Goal: Navigation & Orientation: Find specific page/section

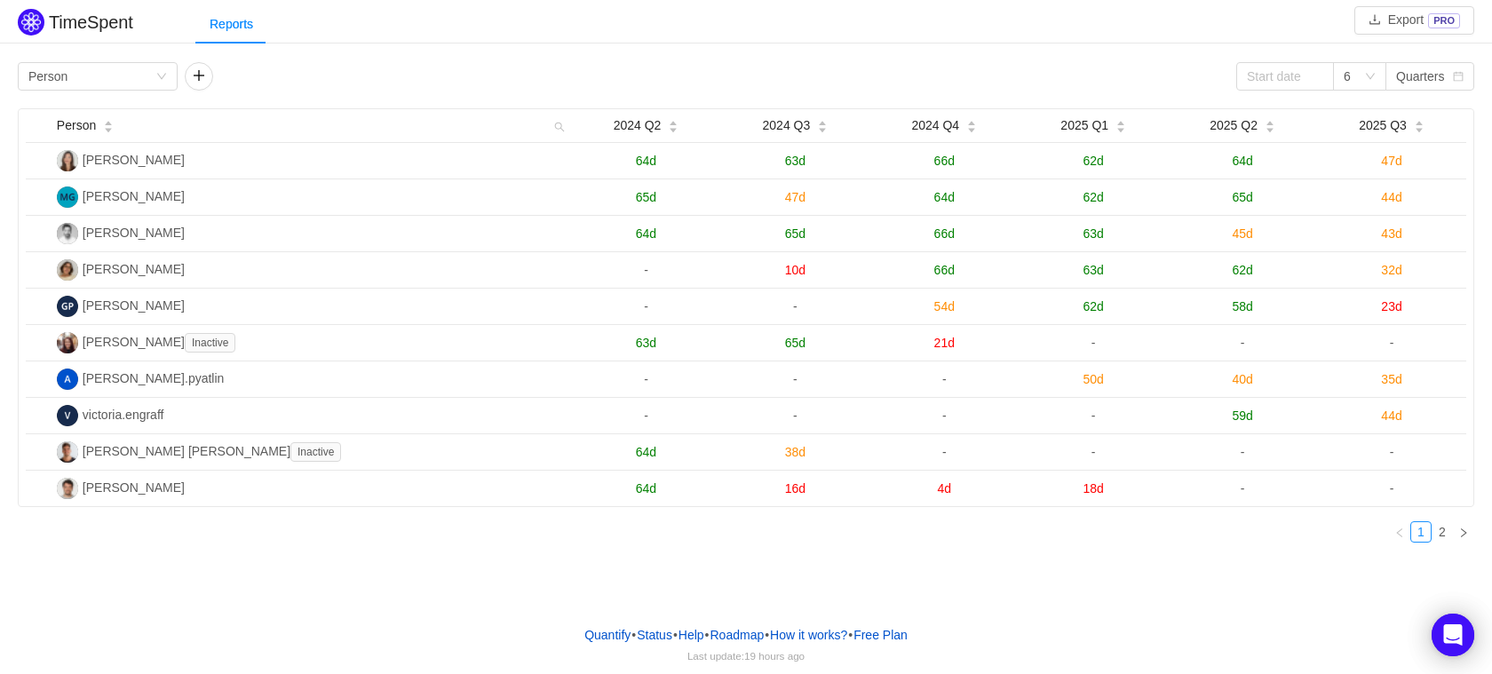
drag, startPoint x: 2013, startPoint y: 4, endPoint x: 758, endPoint y: 596, distance: 1387.0
click at [758, 596] on div "TimeSpent Export PRO Reports Group by Person 6 Quarters Person 2024 Q2 2024 Q3 …" at bounding box center [746, 305] width 1492 height 611
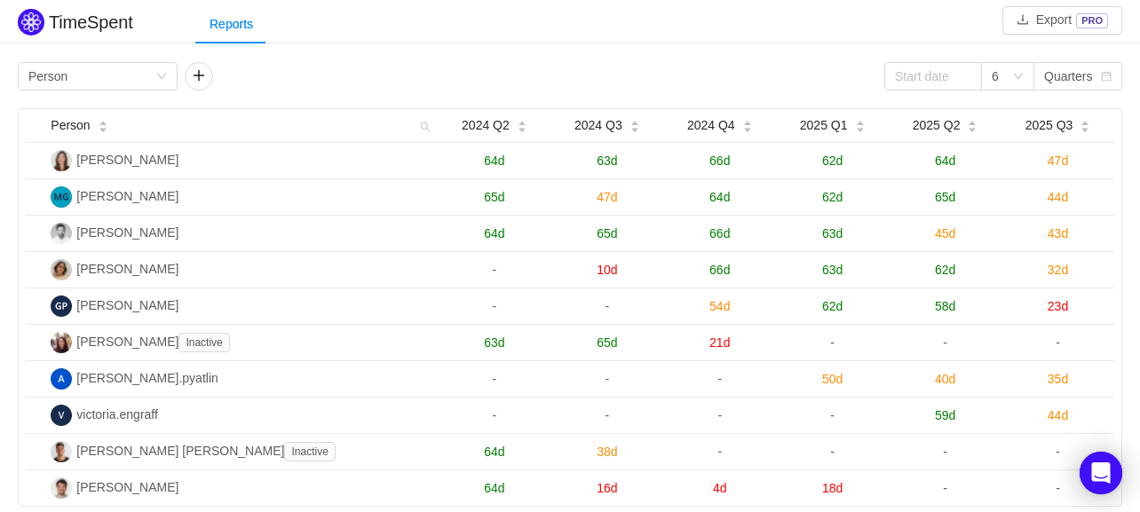
drag, startPoint x: 1436, startPoint y: 2, endPoint x: 827, endPoint y: 43, distance: 610.6
click at [827, 43] on div "Reports" at bounding box center [667, 24] width 945 height 40
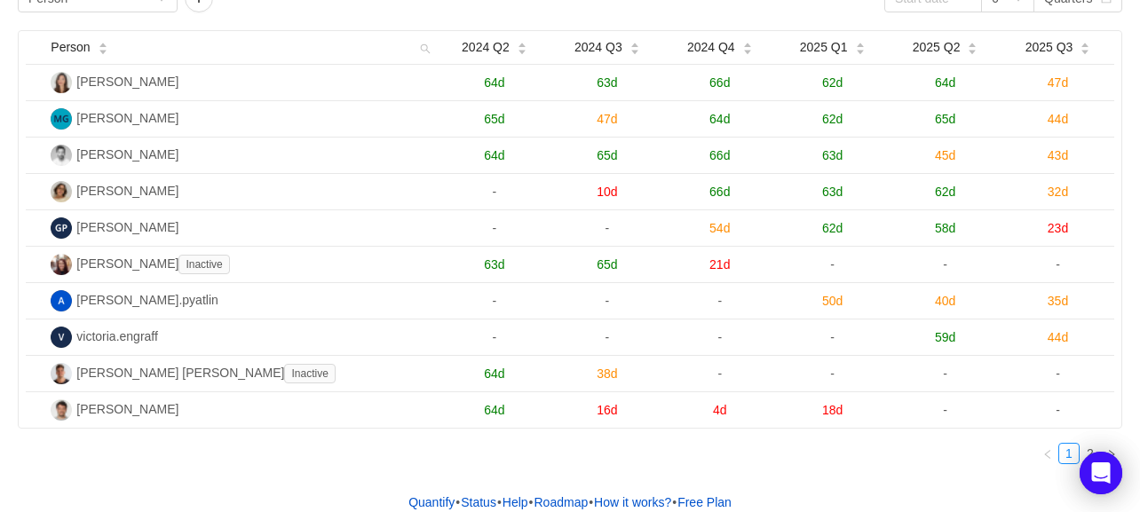
scroll to position [71, 0]
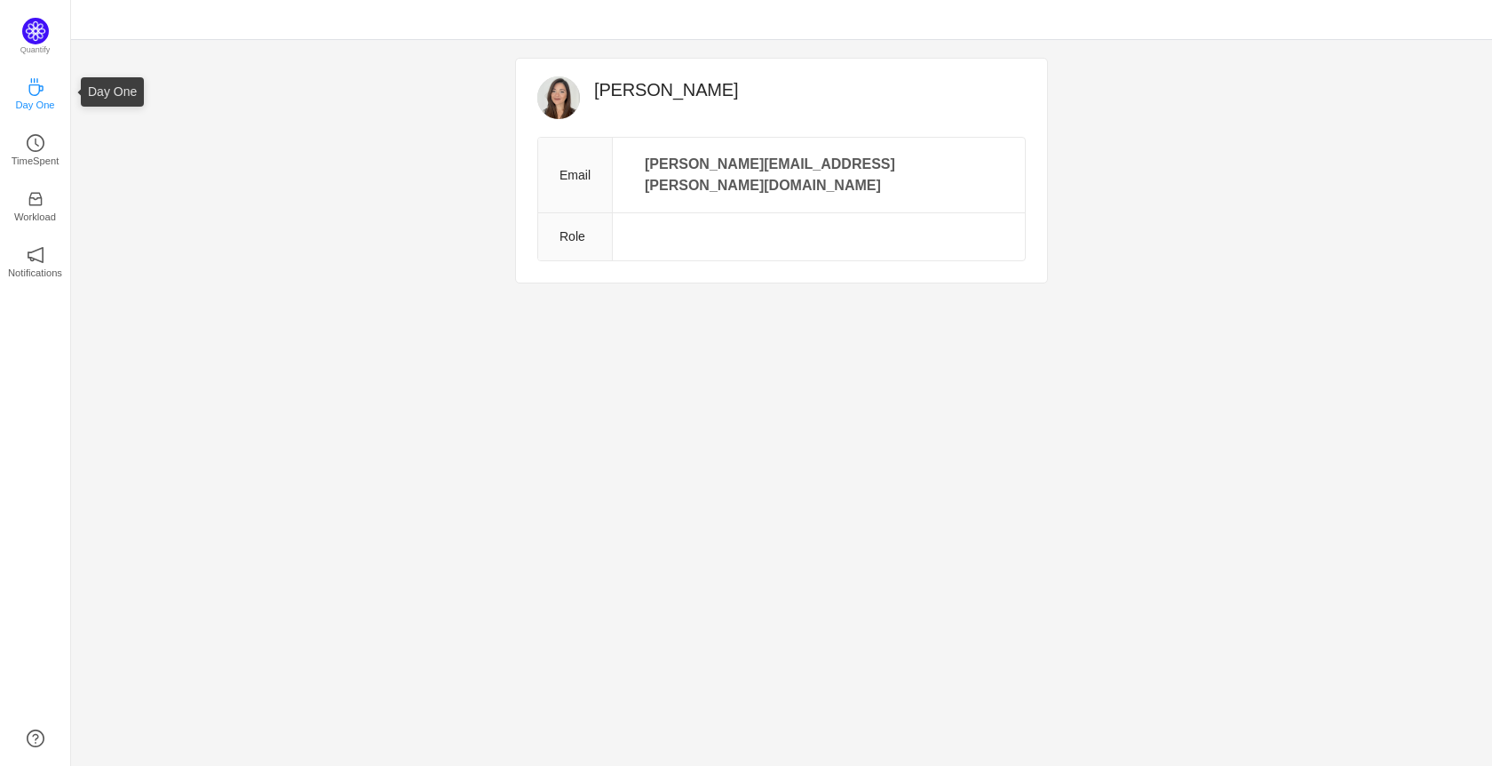
click at [36, 111] on p "Day One" at bounding box center [34, 105] width 39 height 16
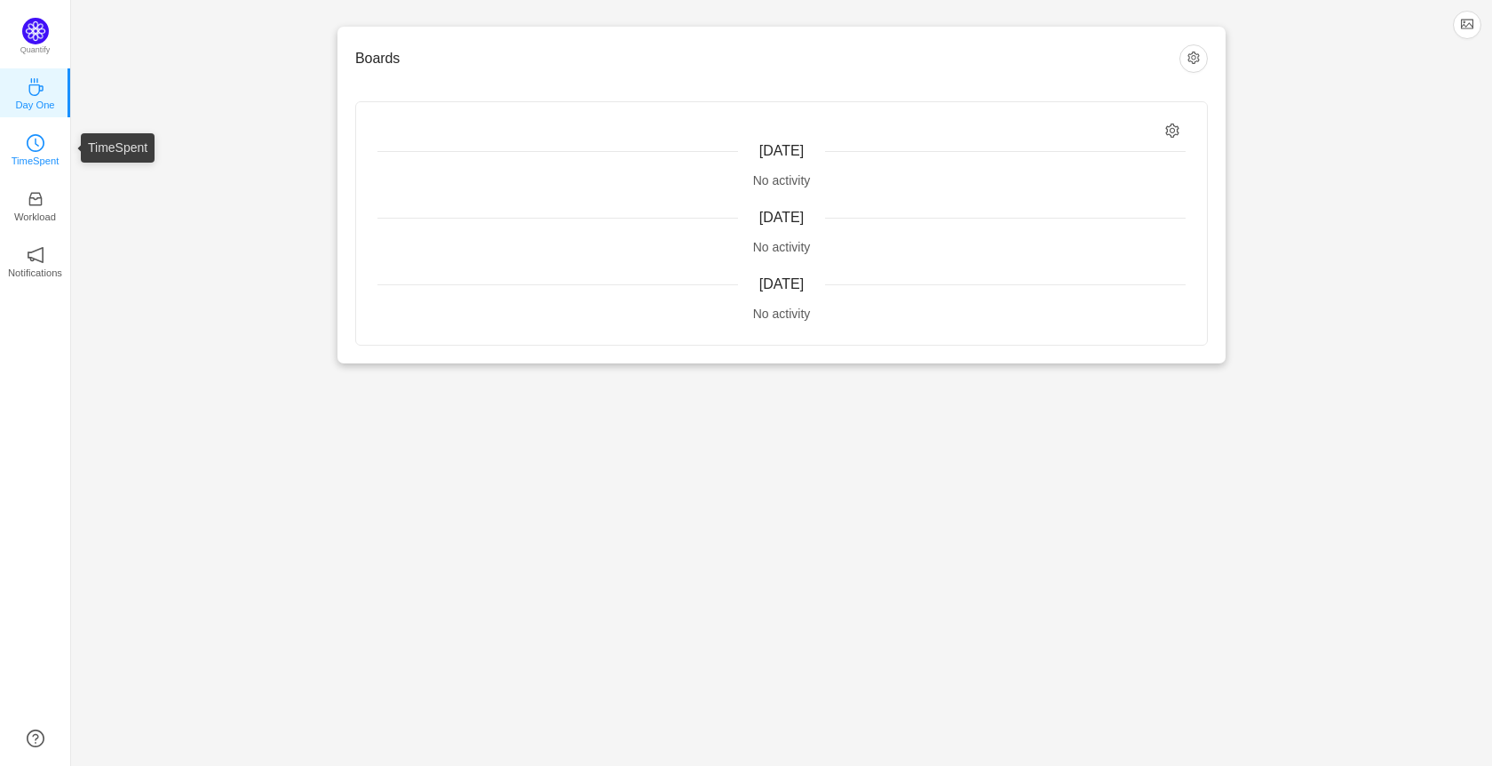
click at [38, 151] on icon "icon: clock-circle" at bounding box center [36, 143] width 18 height 18
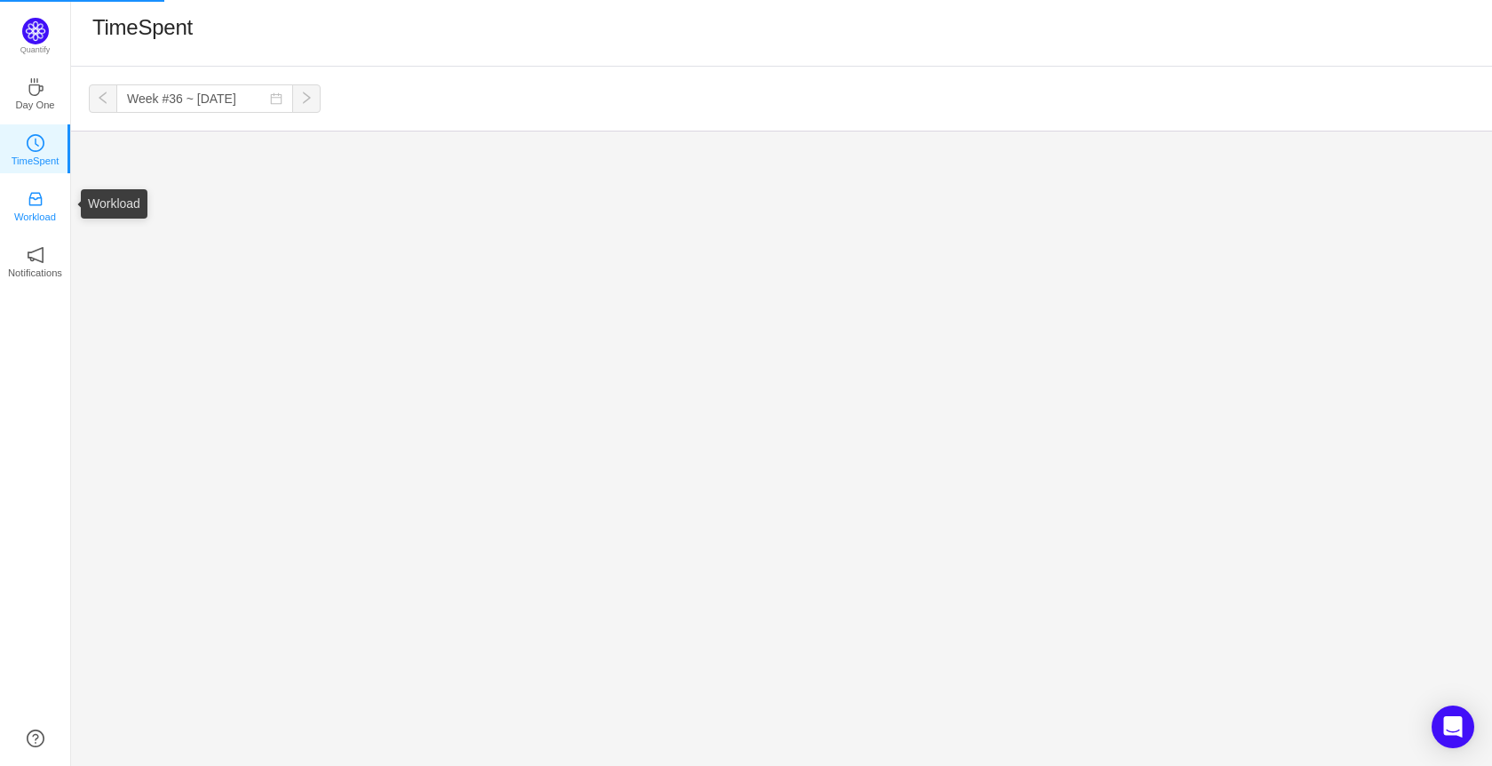
click at [44, 207] on link "Workload" at bounding box center [36, 204] width 18 height 18
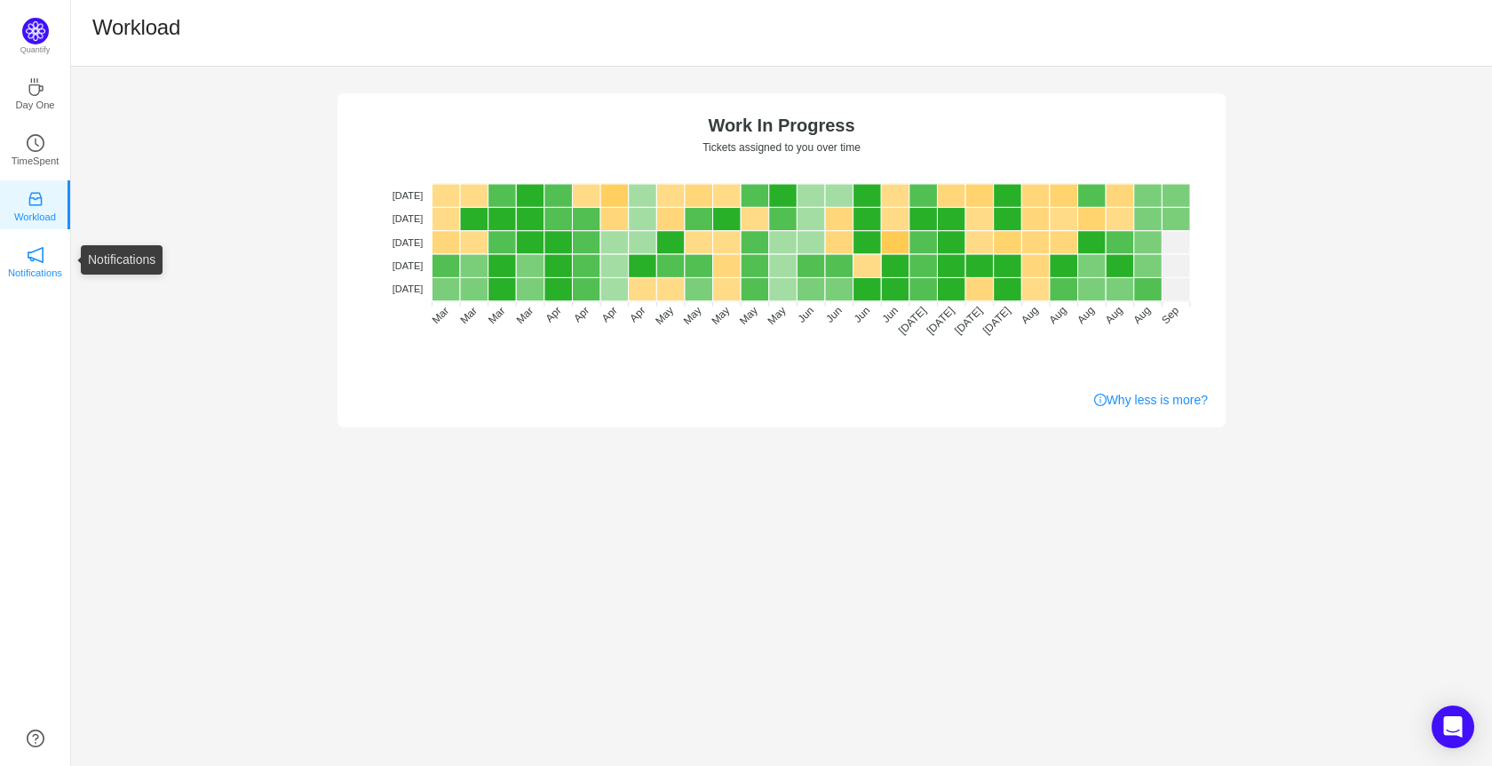
click at [44, 251] on link "Notifications" at bounding box center [36, 260] width 18 height 18
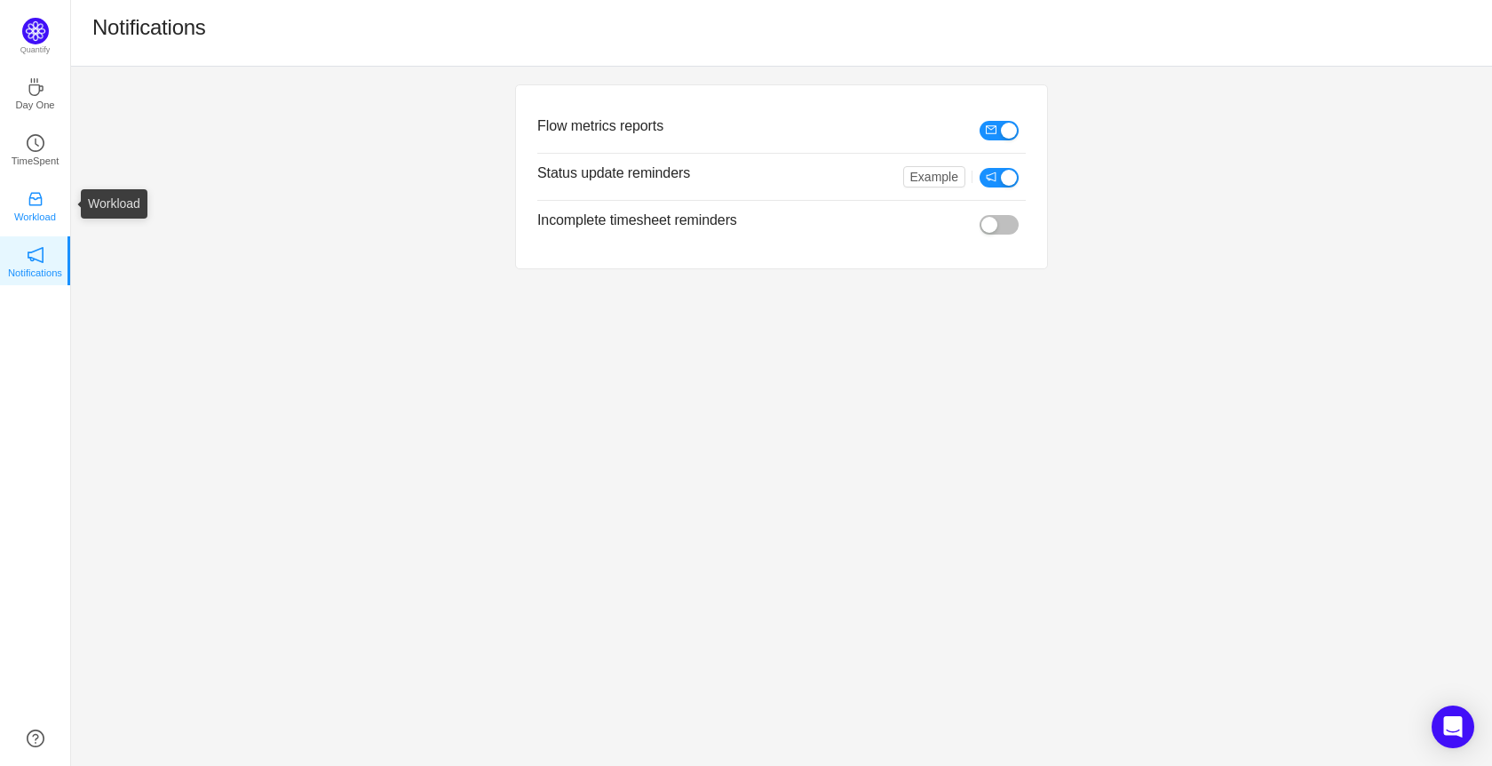
click at [44, 214] on p "Workload" at bounding box center [35, 217] width 42 height 16
